Goal: Information Seeking & Learning: Compare options

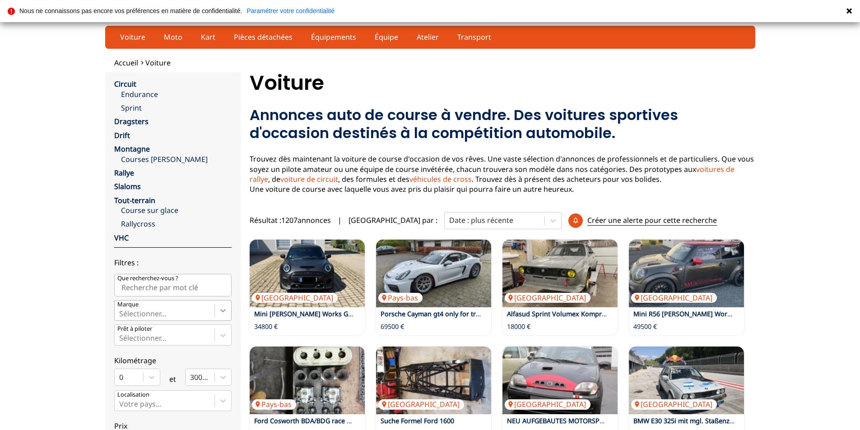
click at [223, 310] on icon at bounding box center [223, 310] width 9 height 9
click at [121, 310] on input "Marque Sélectionner..." at bounding box center [120, 314] width 2 height 8
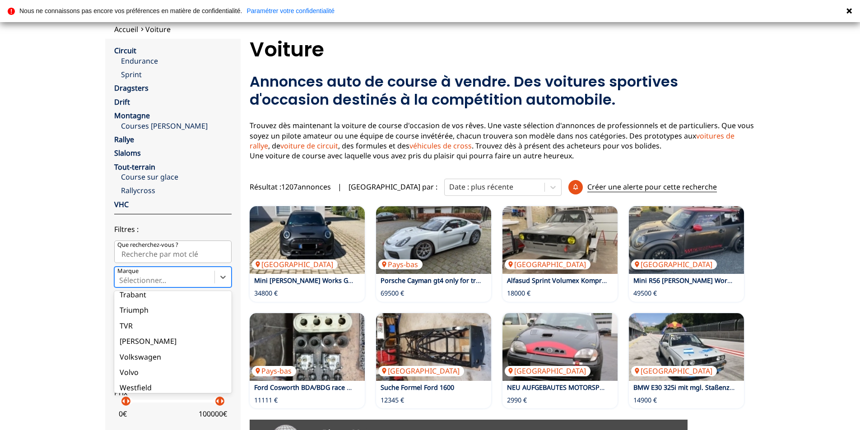
scroll to position [1299, 0]
click at [140, 318] on div "Volkswagen" at bounding box center [172, 321] width 117 height 15
click at [121, 285] on input "Marque option Volkswagen focused, 86 of 90. 90 results available. Use Up and Do…" at bounding box center [120, 280] width 2 height 8
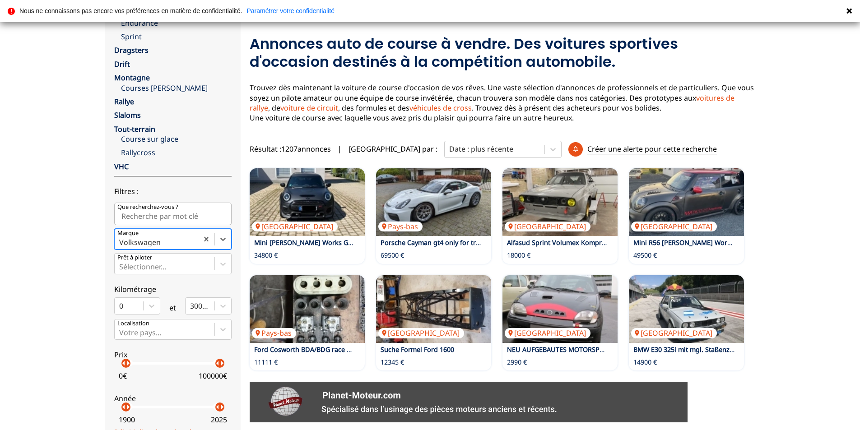
scroll to position [124, 0]
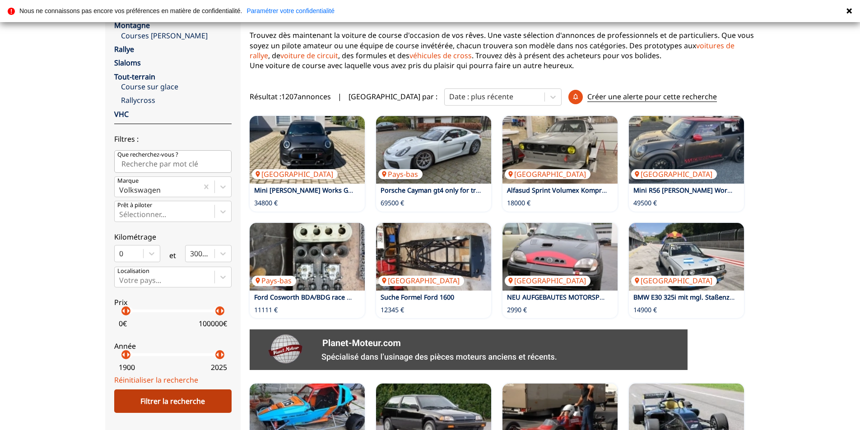
click at [182, 406] on div "Filtrer la recherche" at bounding box center [172, 401] width 117 height 23
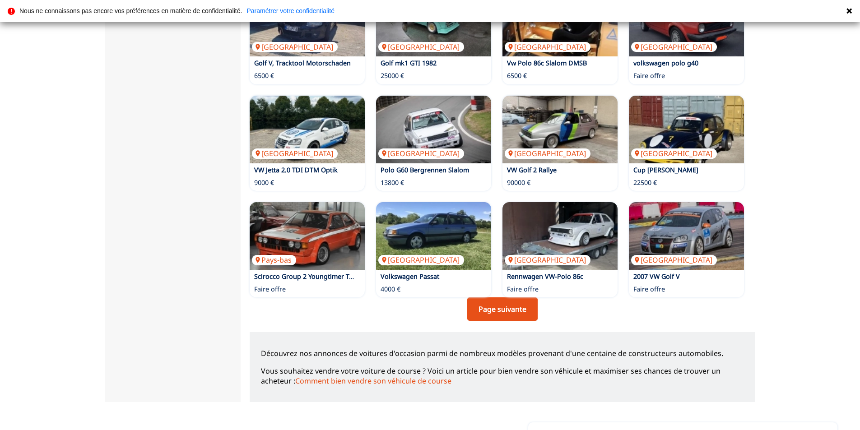
scroll to position [530, 0]
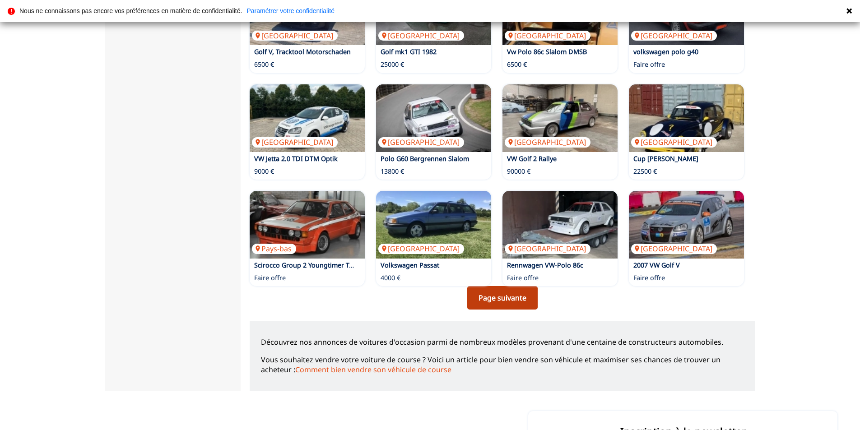
click at [502, 302] on link "Page suivante" at bounding box center [502, 297] width 70 height 23
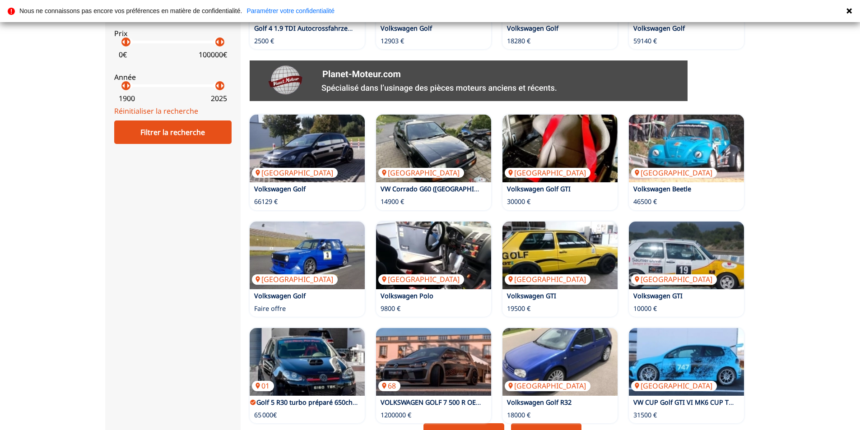
scroll to position [497, 0]
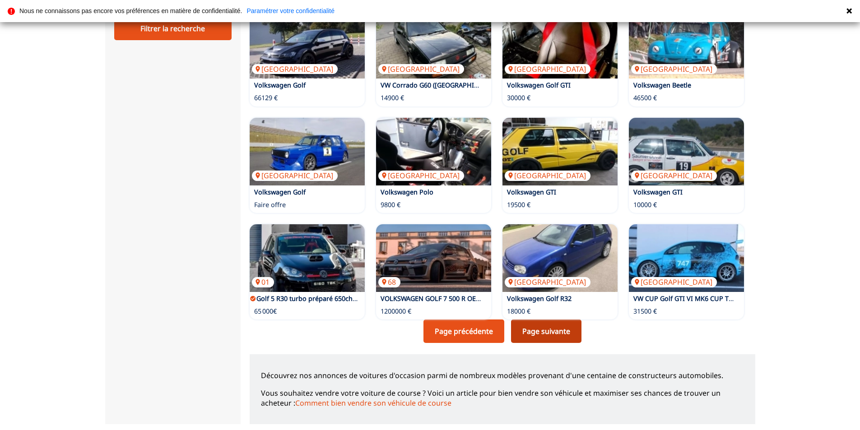
click at [529, 336] on link "Page suivante" at bounding box center [546, 331] width 70 height 23
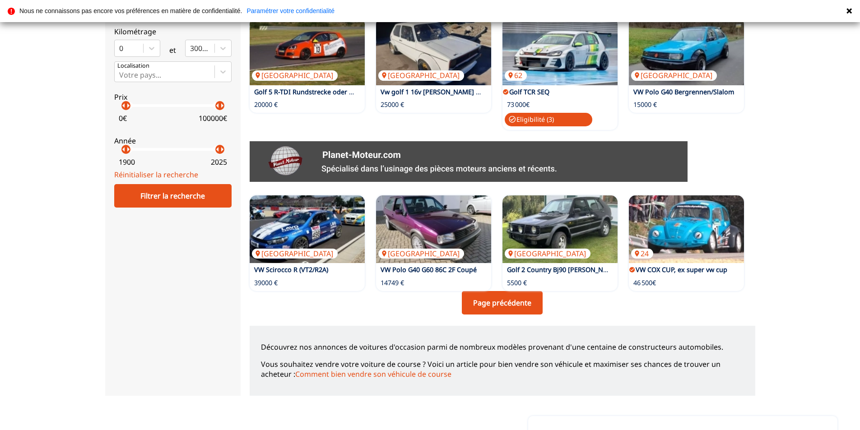
scroll to position [361, 0]
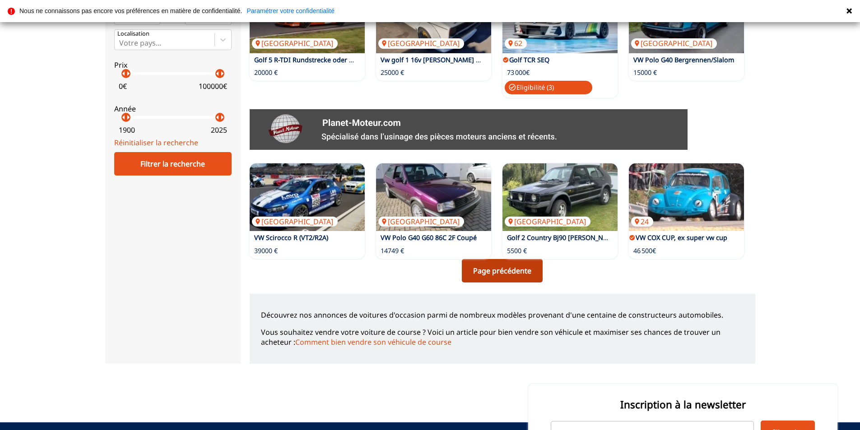
click at [508, 275] on link "Page précédente" at bounding box center [502, 270] width 81 height 23
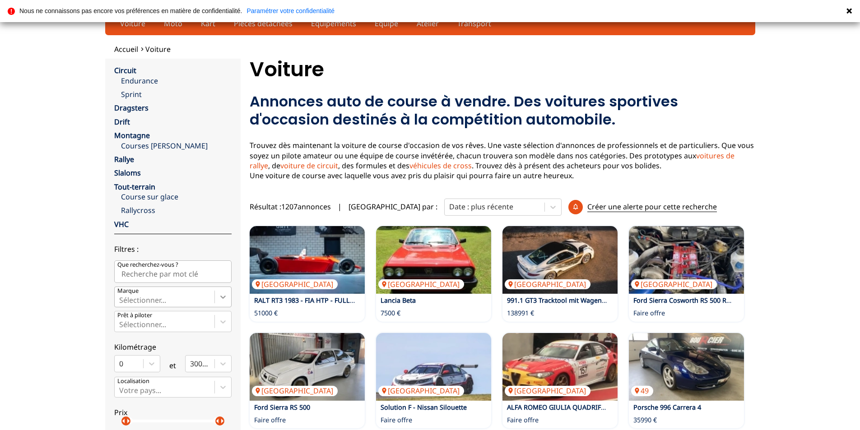
click at [224, 308] on div "Sélectionner..." at bounding box center [172, 297] width 117 height 21
click at [121, 304] on input "Marque Sélectionner..." at bounding box center [120, 300] width 2 height 8
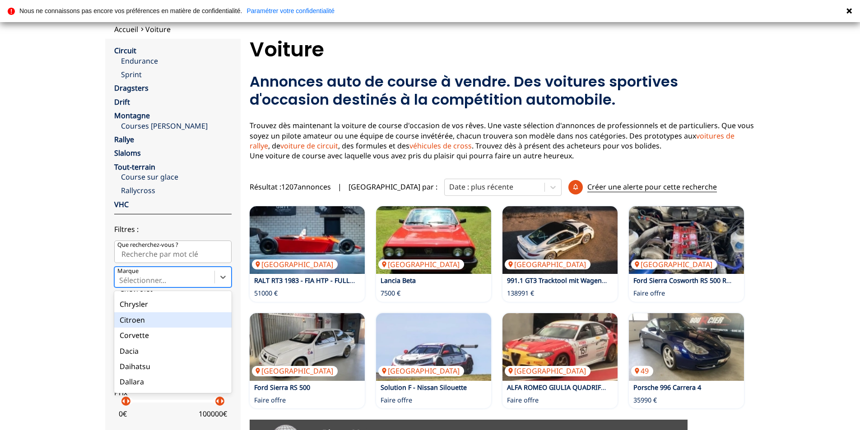
scroll to position [271, 0]
click at [184, 328] on div "Citroen" at bounding box center [172, 324] width 117 height 15
click at [121, 285] on input "Marque option Citroen focused, 20 of 90. 90 results available. Use Up and Down …" at bounding box center [120, 280] width 2 height 8
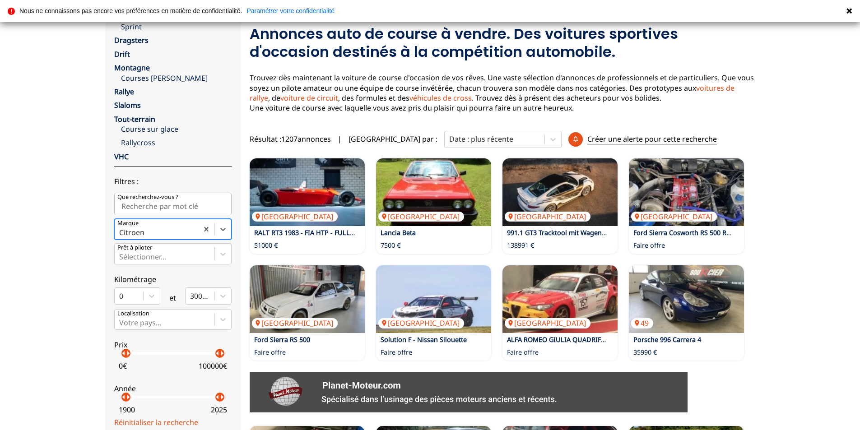
scroll to position [124, 0]
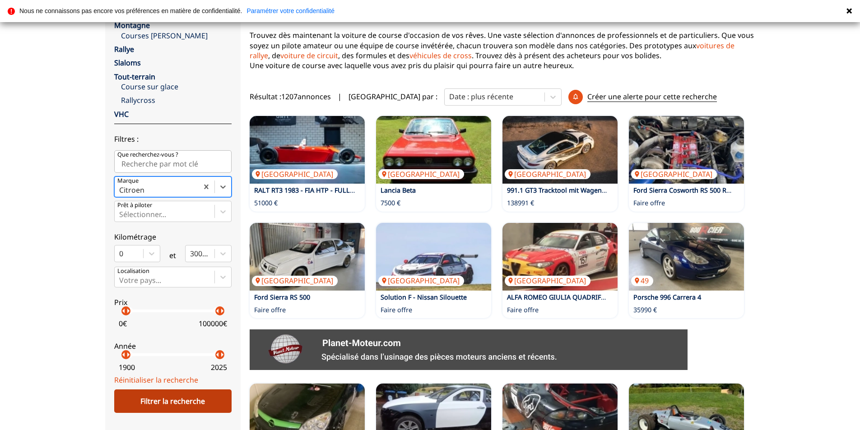
click at [192, 397] on div "Filtrer la recherche" at bounding box center [172, 401] width 117 height 23
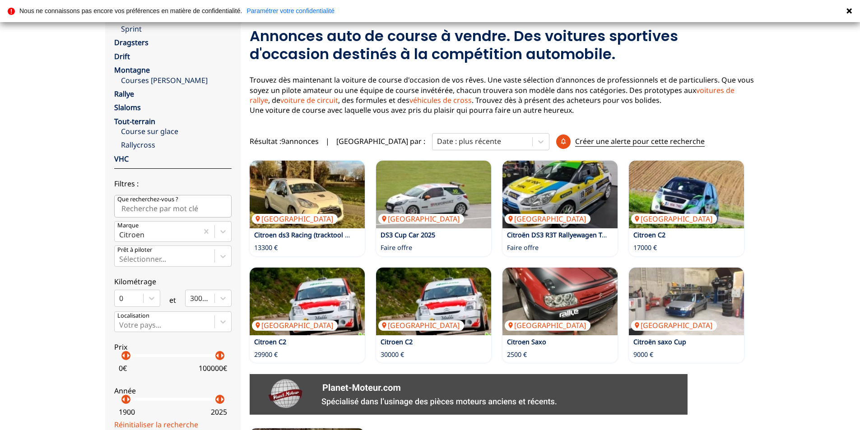
scroll to position [79, 0]
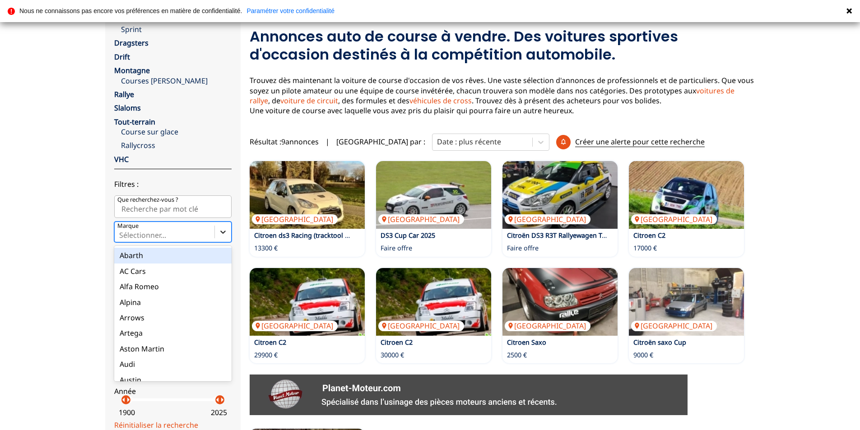
click at [224, 233] on icon at bounding box center [223, 232] width 9 height 9
click at [121, 233] on input "Marque option Abarth focused, 1 of 90. 90 results available. Use Up and Down to…" at bounding box center [120, 235] width 2 height 8
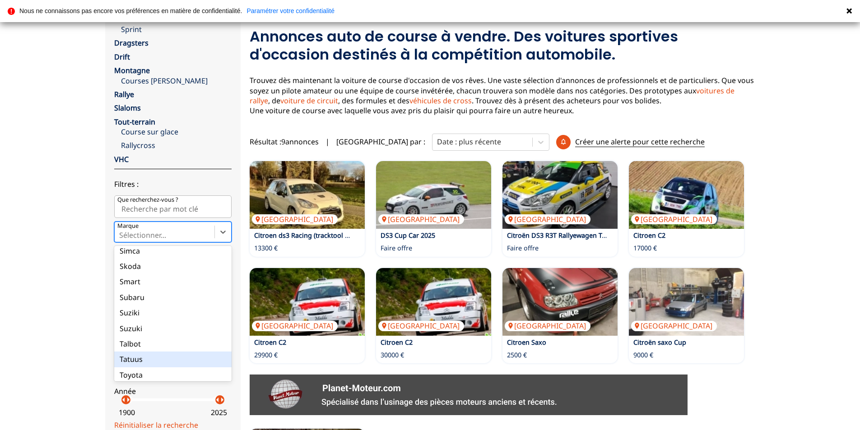
scroll to position [1084, 0]
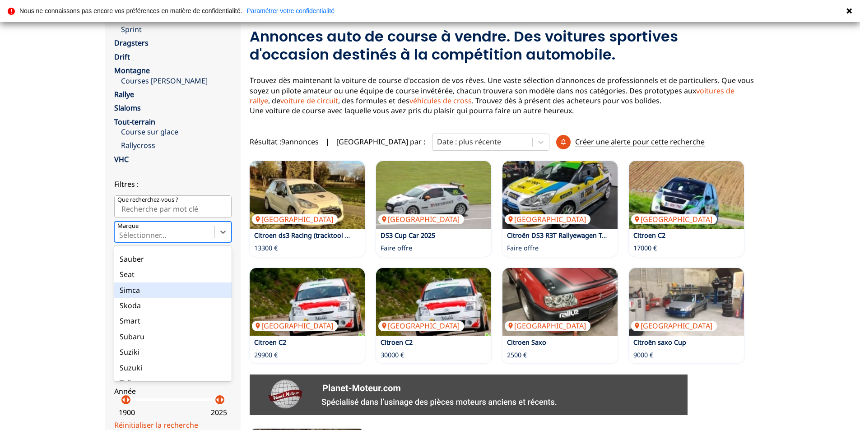
click at [158, 297] on div "Simca" at bounding box center [172, 290] width 117 height 15
click at [121, 239] on input "Marque option Simca focused, 73 of 90. 90 results available. Use Up and Down to…" at bounding box center [120, 235] width 2 height 8
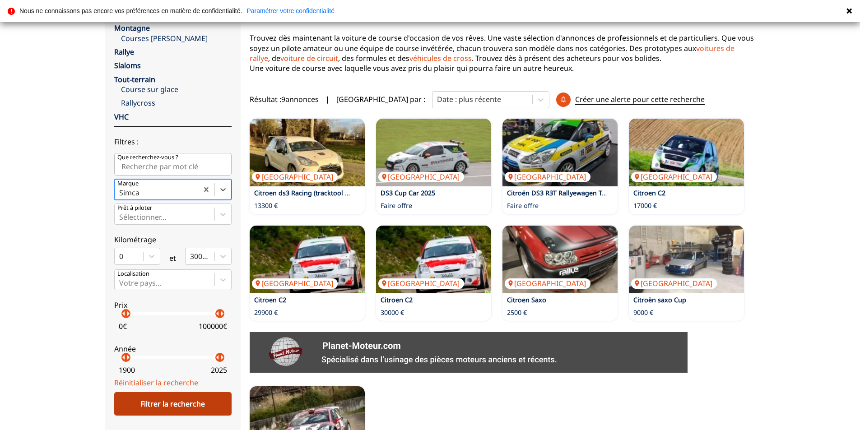
scroll to position [214, 0]
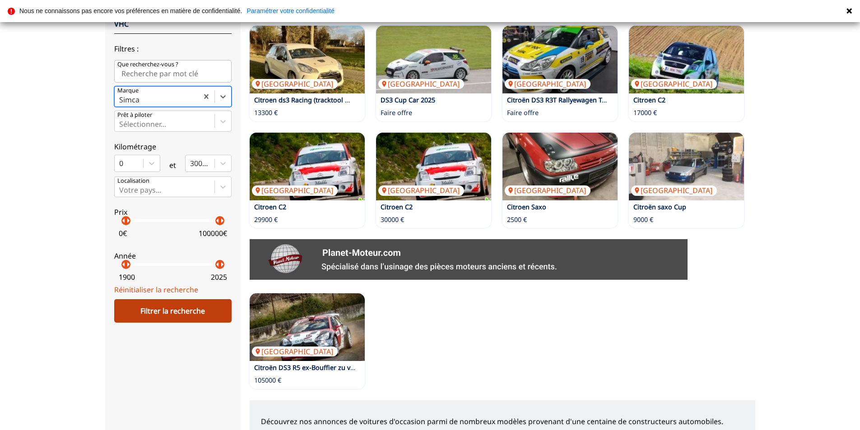
click at [201, 317] on div "Filtrer la recherche" at bounding box center [172, 310] width 117 height 23
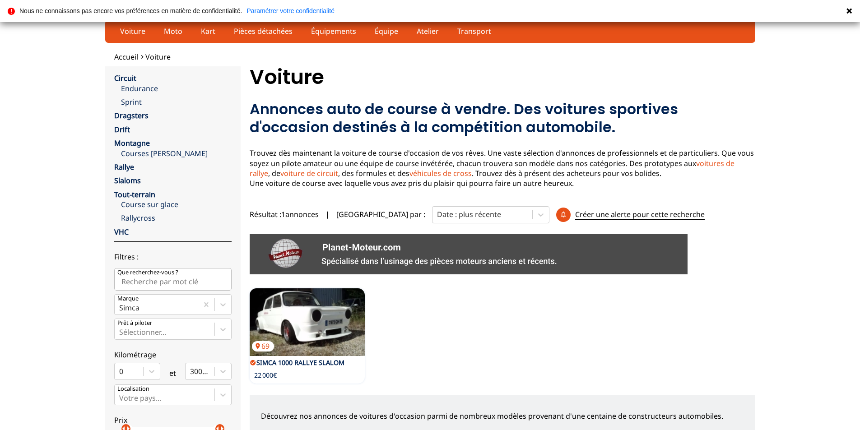
scroll to position [0, 0]
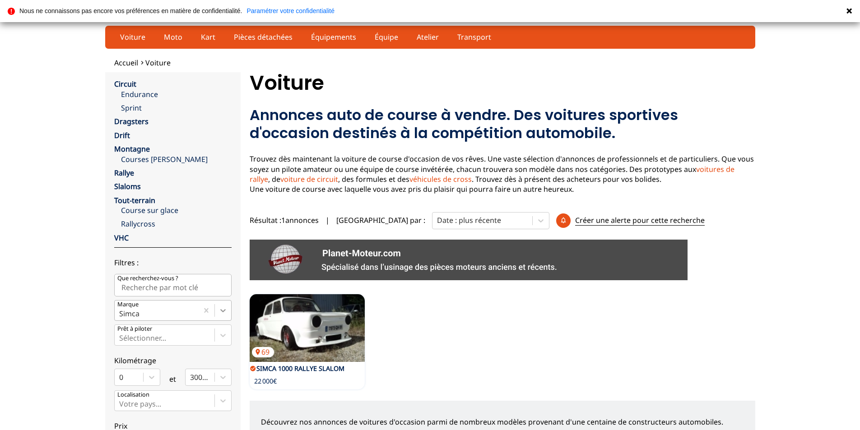
click at [220, 312] on div "Circuit Endurance Sprint Dragsters Drift Montagne Courses [PERSON_NAME] Rallye …" at bounding box center [172, 289] width 117 height 420
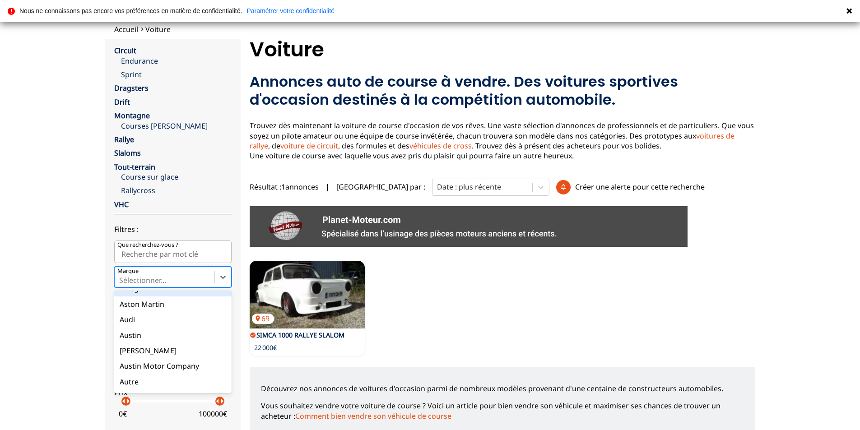
scroll to position [90, 0]
click at [192, 316] on div "Audi" at bounding box center [172, 319] width 117 height 15
click at [121, 285] on input "Marque All selected options have been cleared. option Audi focused, 8 of 90. 90…" at bounding box center [120, 280] width 2 height 8
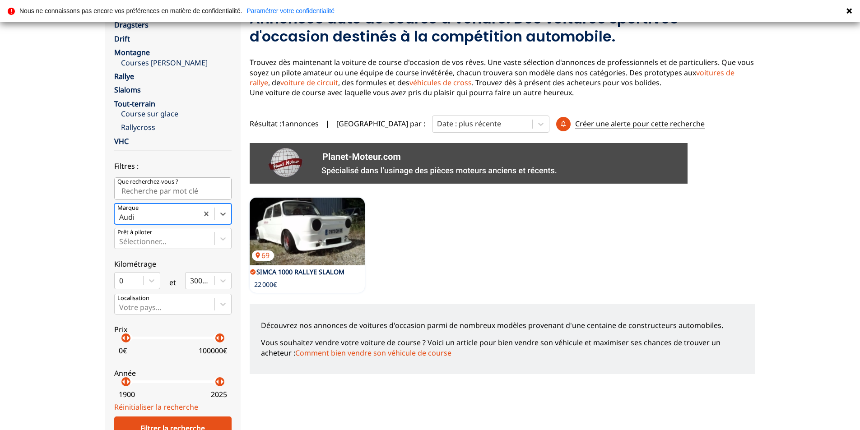
scroll to position [169, 0]
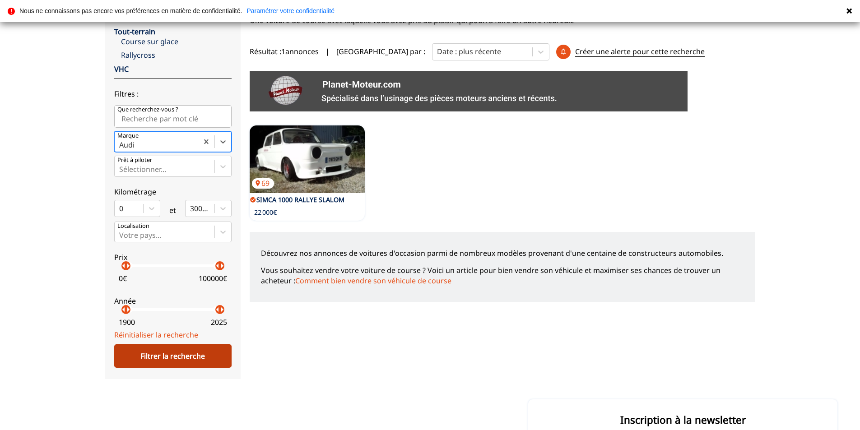
click at [183, 356] on div "Filtrer la recherche" at bounding box center [172, 356] width 117 height 23
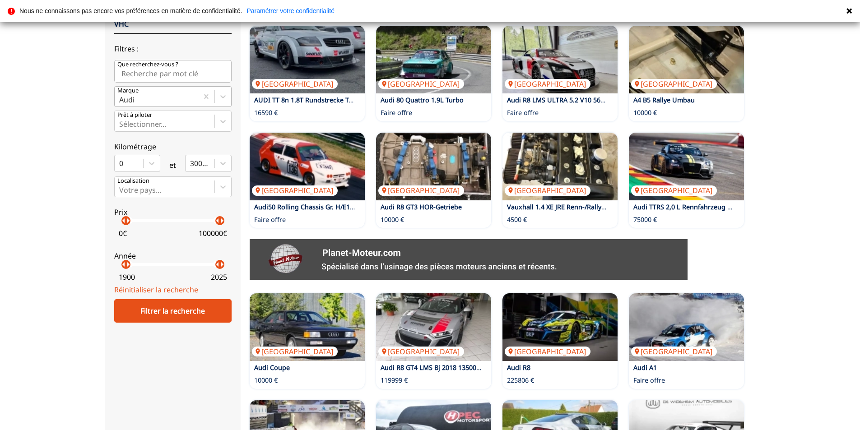
scroll to position [33, 0]
